Goal: Find specific page/section: Find specific page/section

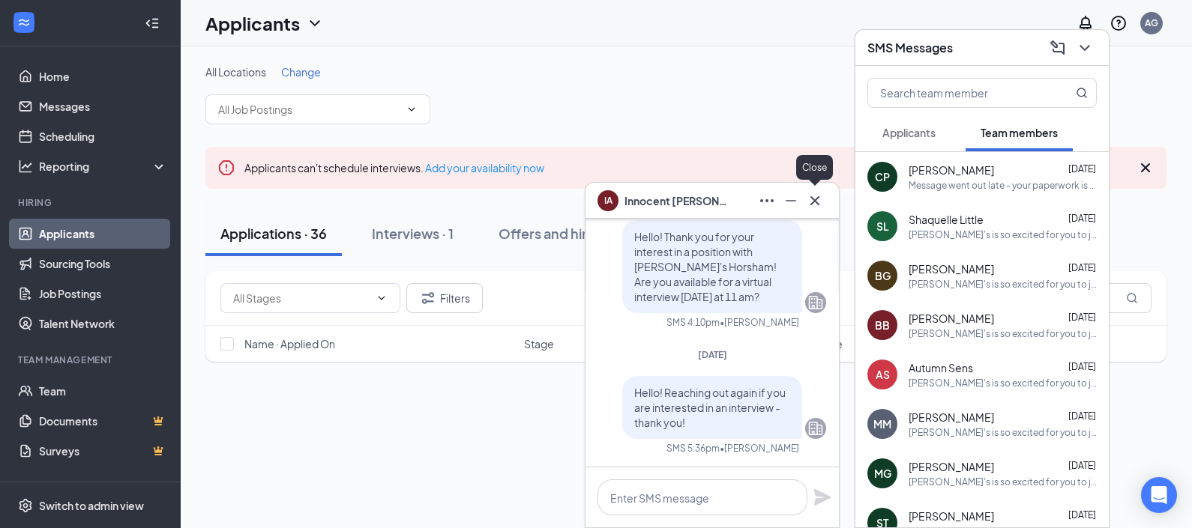
click at [806, 197] on icon "Cross" at bounding box center [815, 201] width 18 height 18
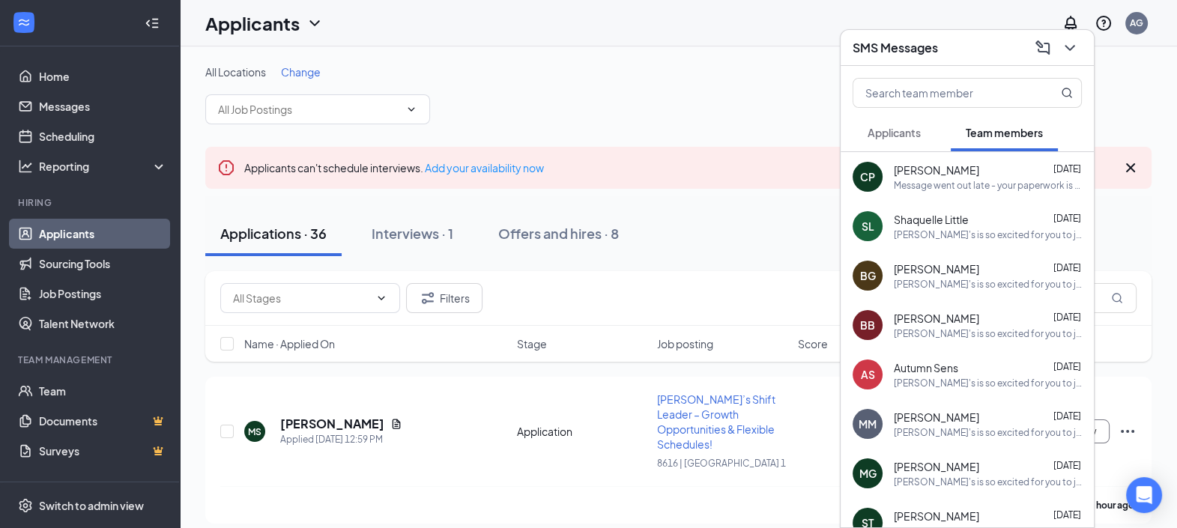
click at [920, 139] on div "Applicants" at bounding box center [894, 132] width 53 height 15
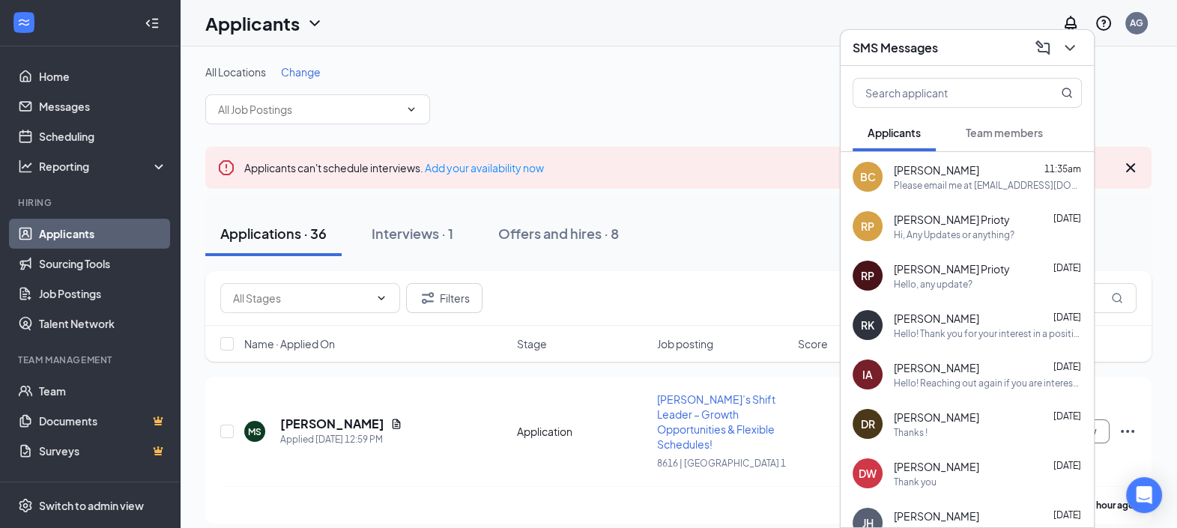
click at [970, 66] on div at bounding box center [967, 90] width 253 height 48
click at [967, 55] on div "SMS Messages" at bounding box center [967, 47] width 229 height 23
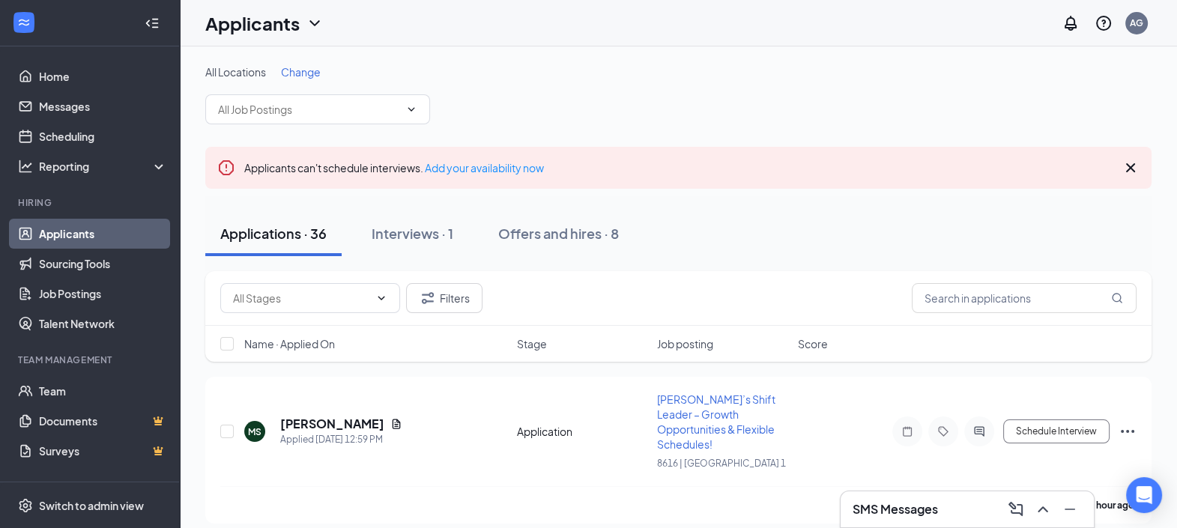
click at [234, 223] on button "Applications · 36" at bounding box center [273, 233] width 136 height 45
click at [944, 501] on div "SMS Messages" at bounding box center [967, 510] width 229 height 24
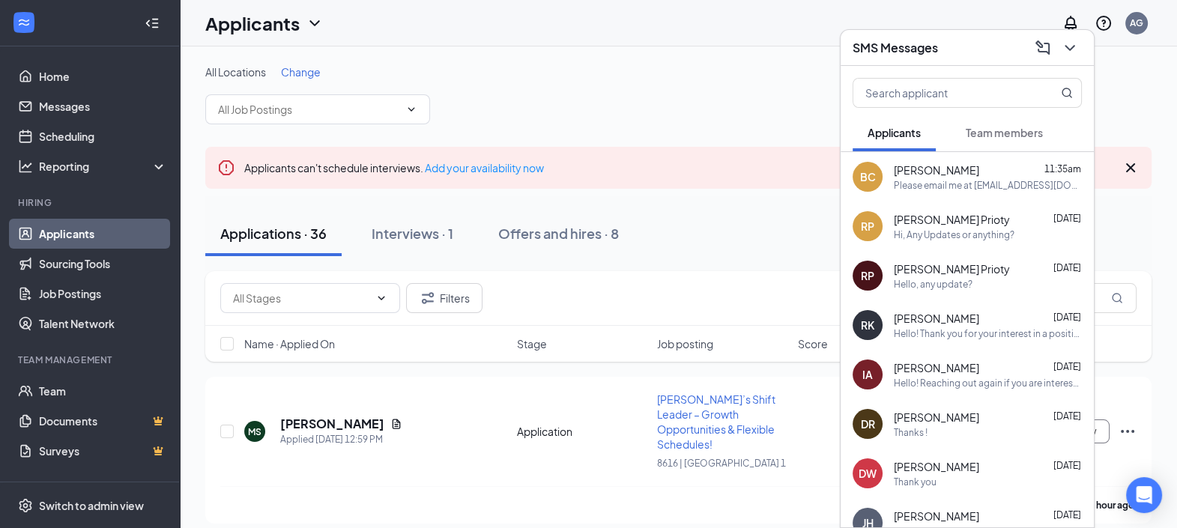
click at [965, 64] on div "SMS Messages" at bounding box center [967, 48] width 253 height 36
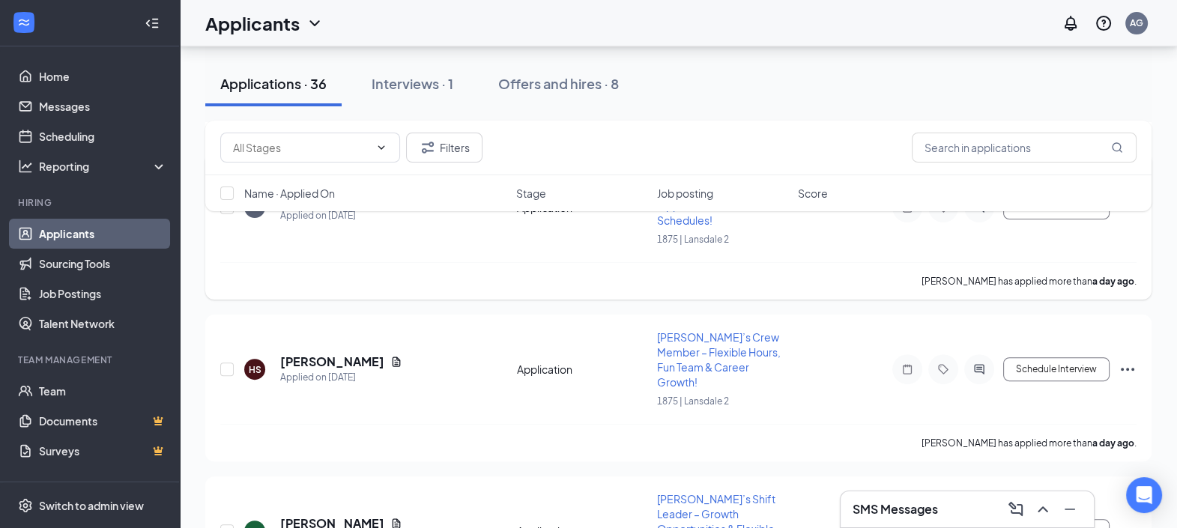
scroll to position [562, 0]
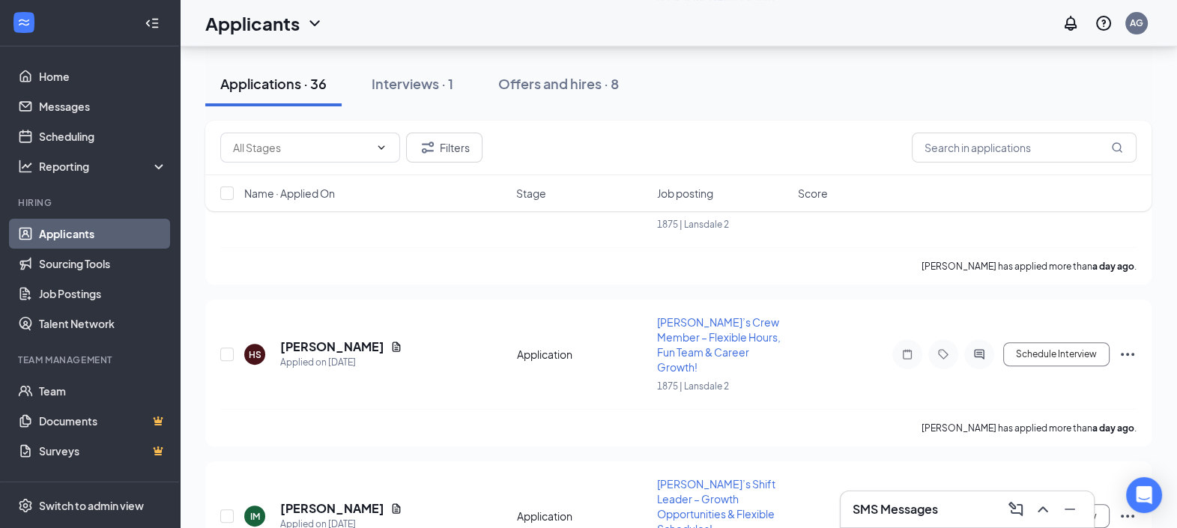
click at [1040, 86] on div "Applications · 36 Interviews · 1 Offers and hires · 8" at bounding box center [678, 83] width 947 height 45
